Goal: Task Accomplishment & Management: Manage account settings

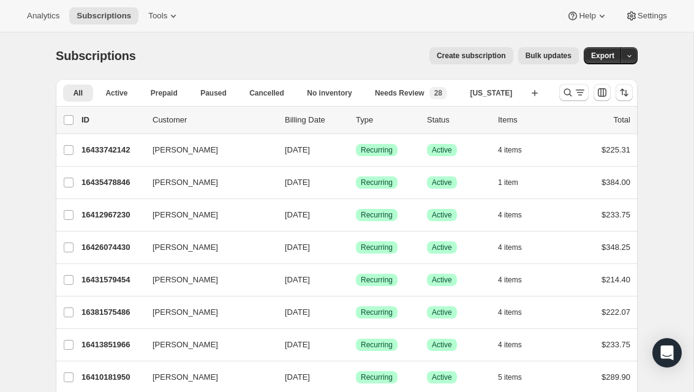
click at [563, 92] on icon "Search and filter results" at bounding box center [568, 92] width 12 height 12
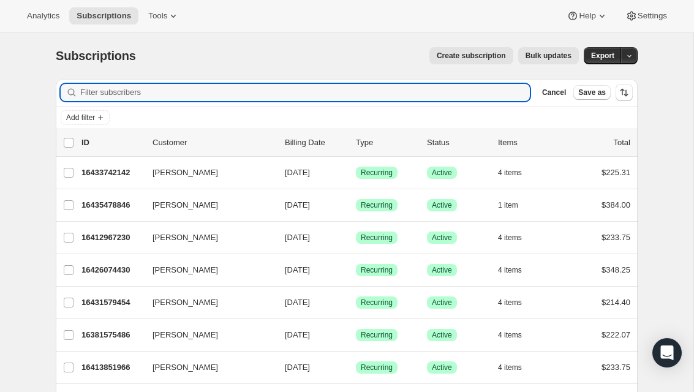
click at [417, 99] on input "Filter subscribers" at bounding box center [305, 92] width 450 height 17
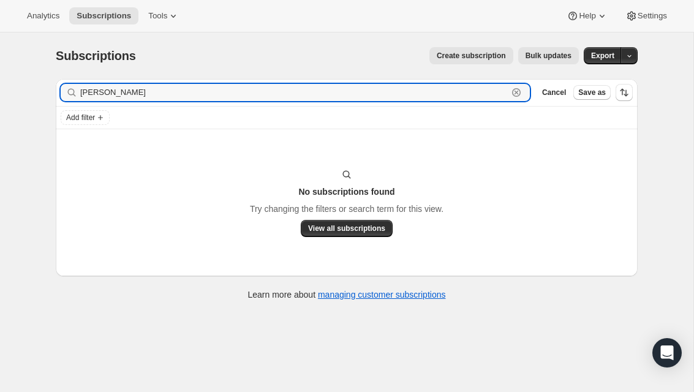
click at [189, 96] on input "[PERSON_NAME]" at bounding box center [294, 92] width 428 height 17
click at [138, 88] on input "[PERSON_NAME]" at bounding box center [294, 92] width 428 height 17
click at [140, 94] on input "[PERSON_NAME]" at bounding box center [294, 92] width 428 height 17
type input "M"
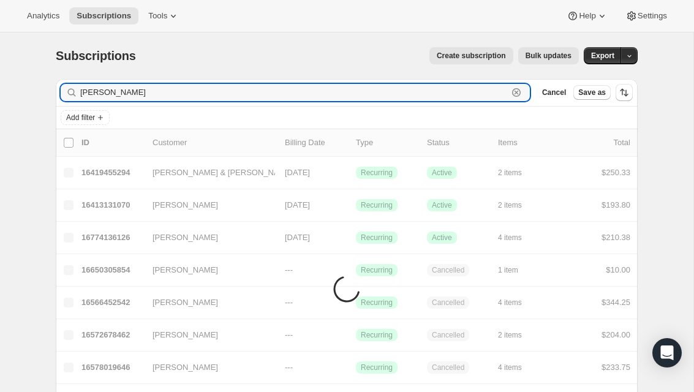
type input "[PERSON_NAME]"
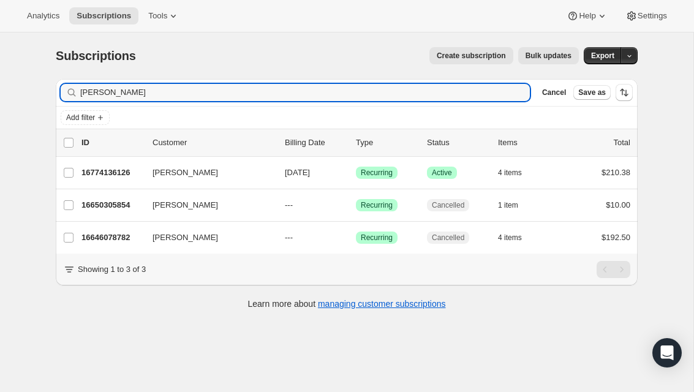
click at [168, 178] on span "[PERSON_NAME]" at bounding box center [186, 173] width 66 height 12
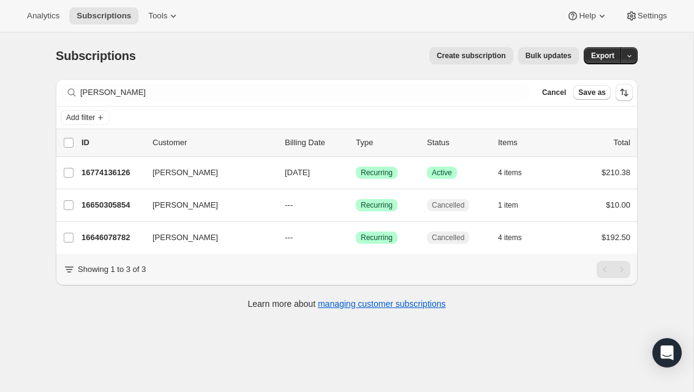
click at [168, 167] on span "[PERSON_NAME]" at bounding box center [186, 173] width 66 height 12
click at [113, 173] on p "16774136126" at bounding box center [111, 173] width 61 height 12
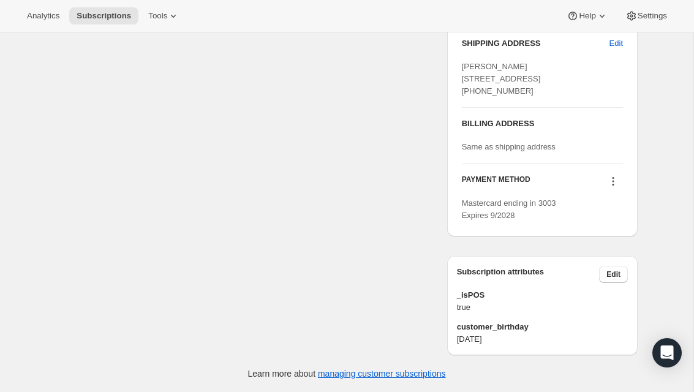
scroll to position [559, 0]
click at [619, 271] on span "Edit" at bounding box center [613, 275] width 14 height 10
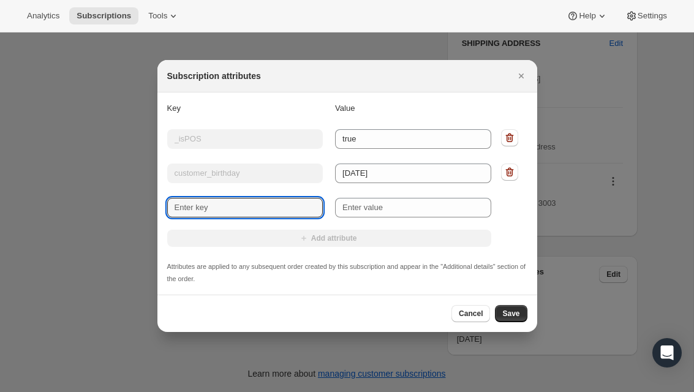
click at [291, 204] on input "New key" at bounding box center [245, 208] width 156 height 20
click at [519, 74] on icon "Close" at bounding box center [520, 76] width 5 height 5
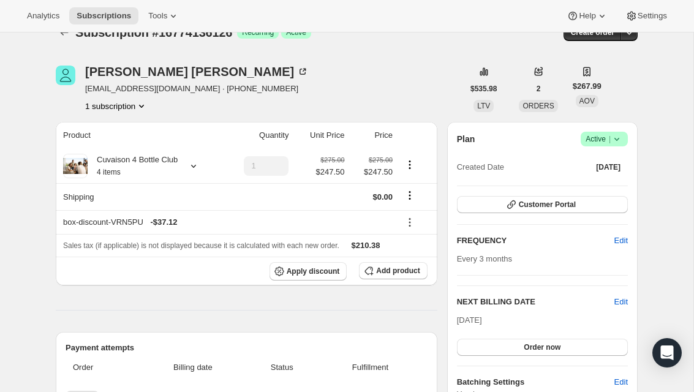
scroll to position [3, 0]
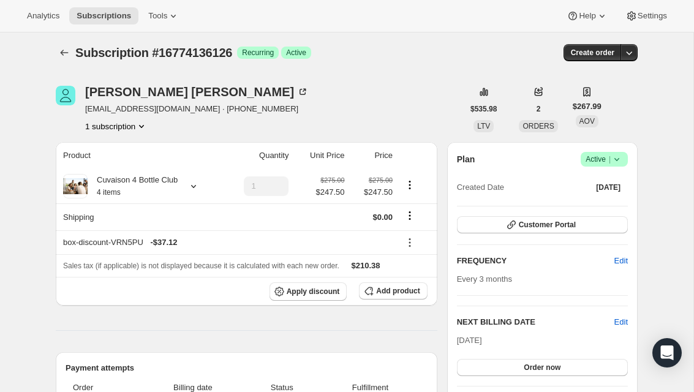
click at [635, 59] on button "button" at bounding box center [629, 52] width 17 height 17
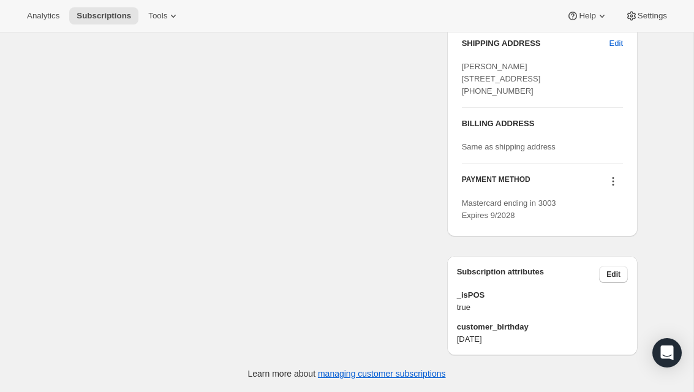
scroll to position [559, 0]
click at [623, 273] on button "Edit" at bounding box center [613, 274] width 29 height 17
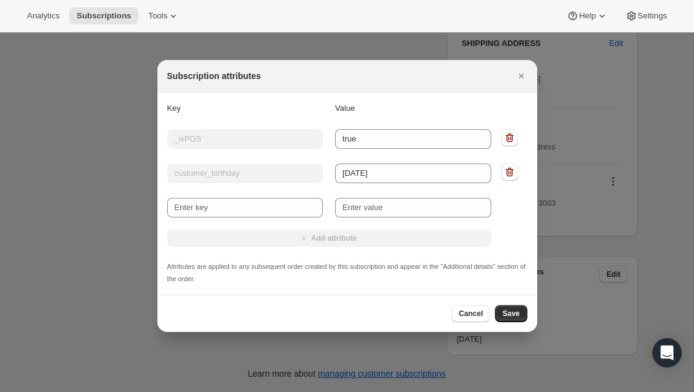
click at [637, 235] on div at bounding box center [347, 196] width 694 height 392
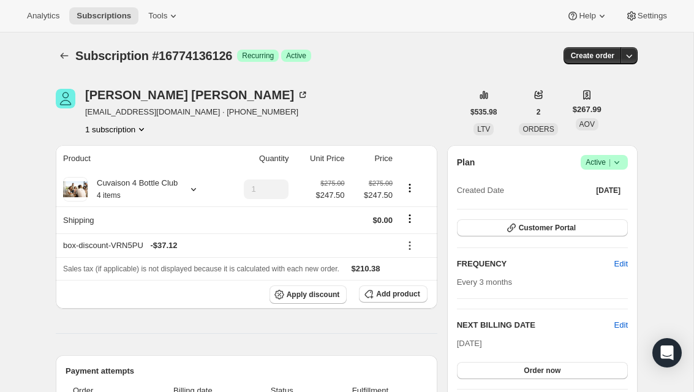
scroll to position [559, 0]
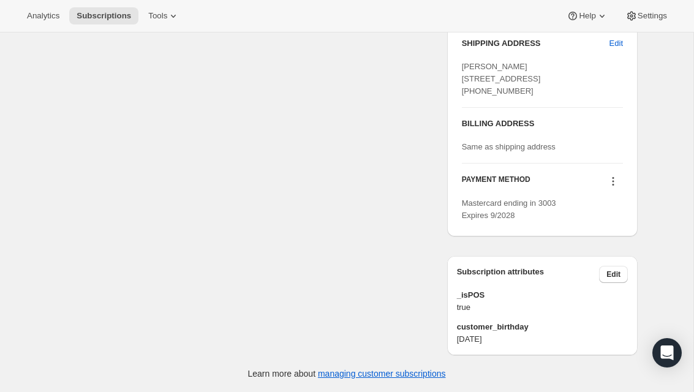
click at [417, 377] on link "managing customer subscriptions" at bounding box center [382, 374] width 128 height 10
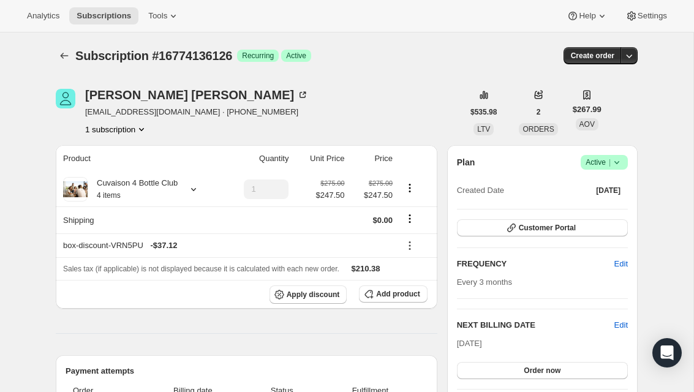
scroll to position [0, 0]
click at [631, 54] on icon "button" at bounding box center [629, 56] width 12 height 12
click at [613, 167] on icon at bounding box center [617, 162] width 12 height 12
click at [635, 209] on span "Cancel subscription" at bounding box center [600, 207] width 69 height 9
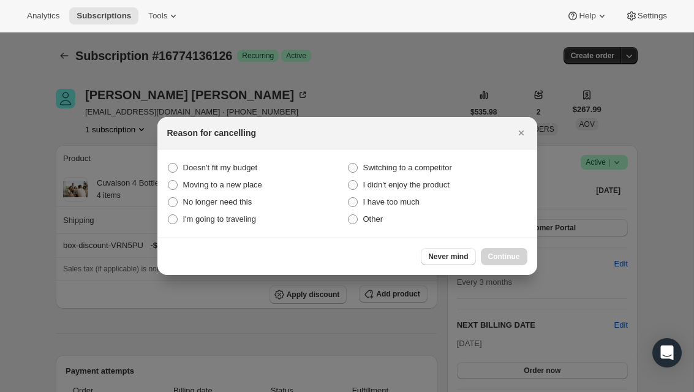
click at [392, 223] on label "Other" at bounding box center [437, 219] width 180 height 17
click at [349, 215] on input "Other" at bounding box center [348, 214] width 1 height 1
radio input "true"
click at [518, 257] on span "Continue" at bounding box center [504, 257] width 32 height 10
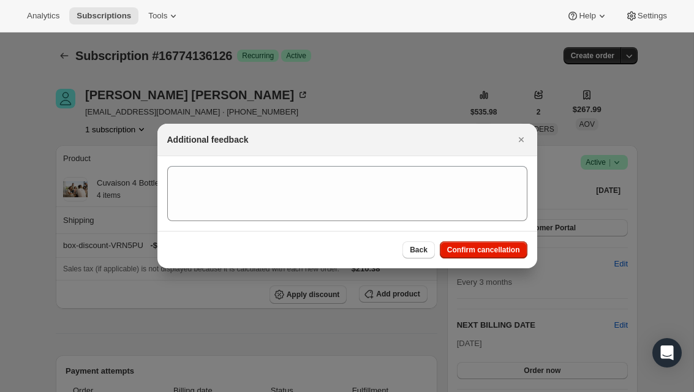
click at [510, 256] on button "Confirm cancellation" at bounding box center [484, 249] width 88 height 17
